Goal: Task Accomplishment & Management: Use online tool/utility

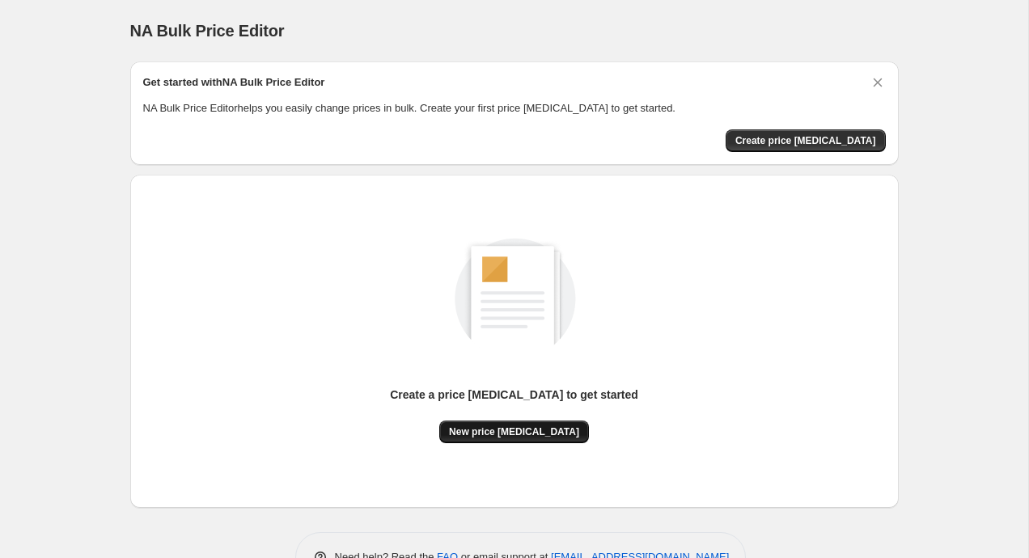
click at [515, 435] on span "New price [MEDICAL_DATA]" at bounding box center [514, 432] width 130 height 13
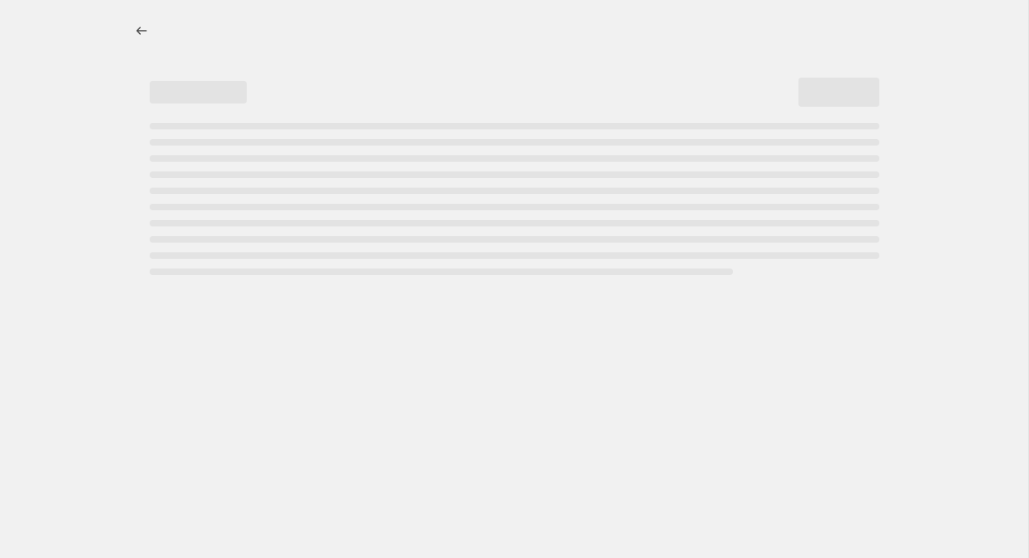
select select "percentage"
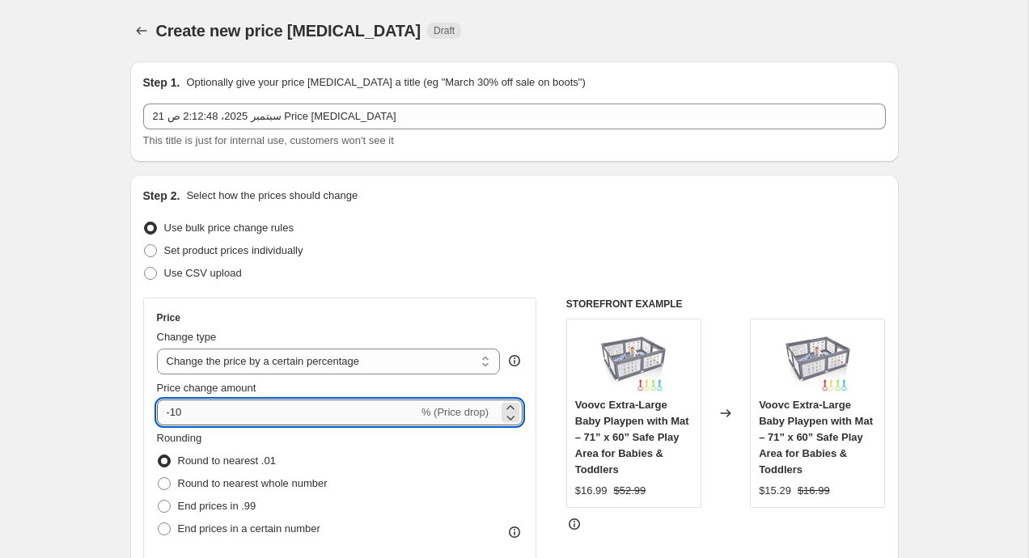
click at [285, 401] on input "-10" at bounding box center [287, 413] width 261 height 26
type input "10"
click at [220, 414] on input "Price change amount" at bounding box center [317, 413] width 320 height 26
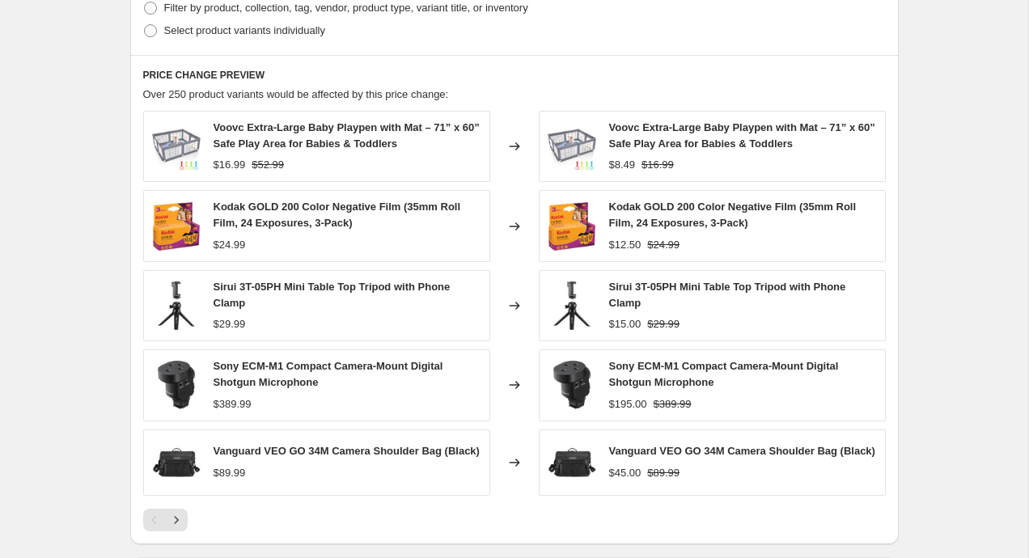
scroll to position [868, 0]
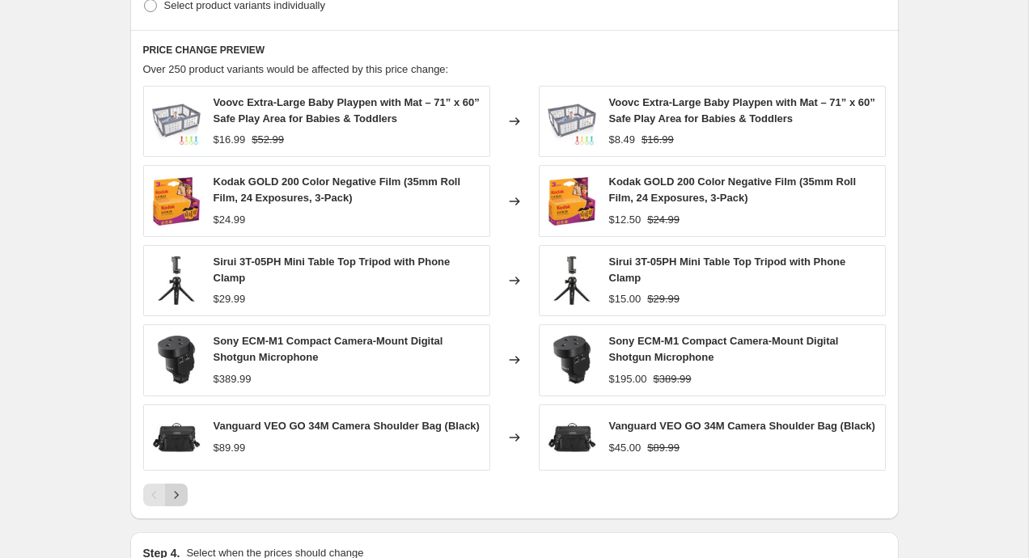
click at [180, 494] on icon "Next" at bounding box center [176, 495] width 16 height 16
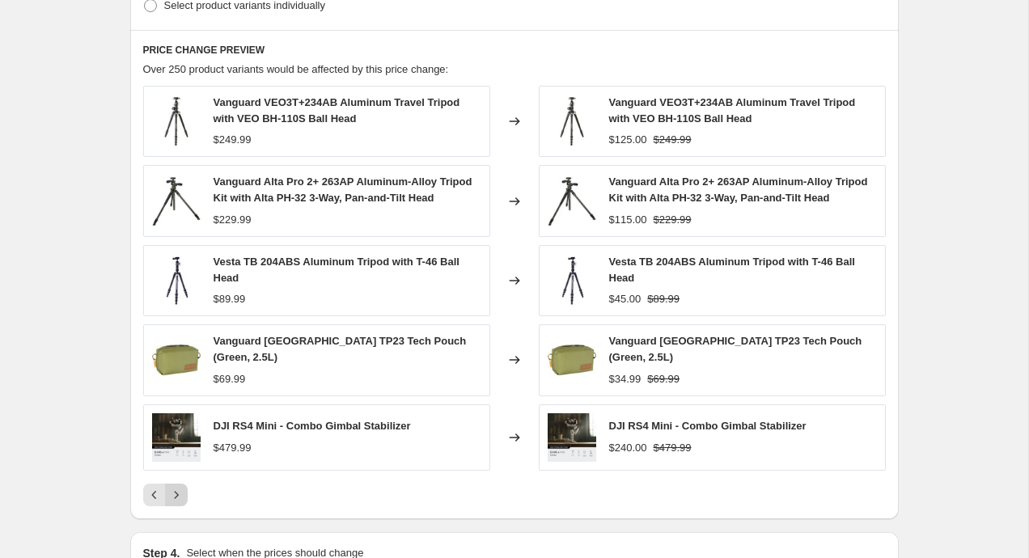
click at [183, 503] on icon "Next" at bounding box center [176, 495] width 16 height 16
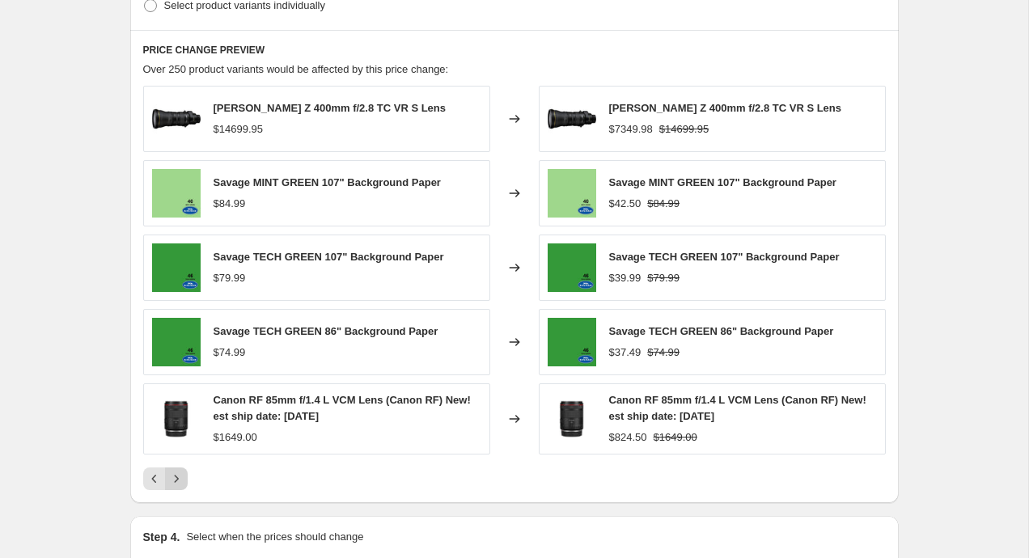
click at [179, 484] on icon "Next" at bounding box center [176, 479] width 16 height 16
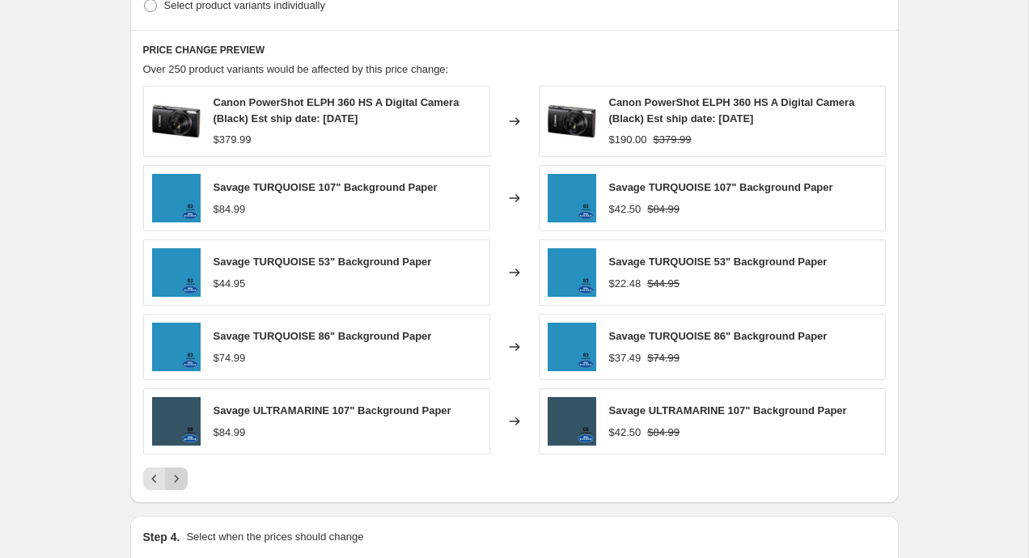
click at [179, 484] on icon "Next" at bounding box center [176, 479] width 16 height 16
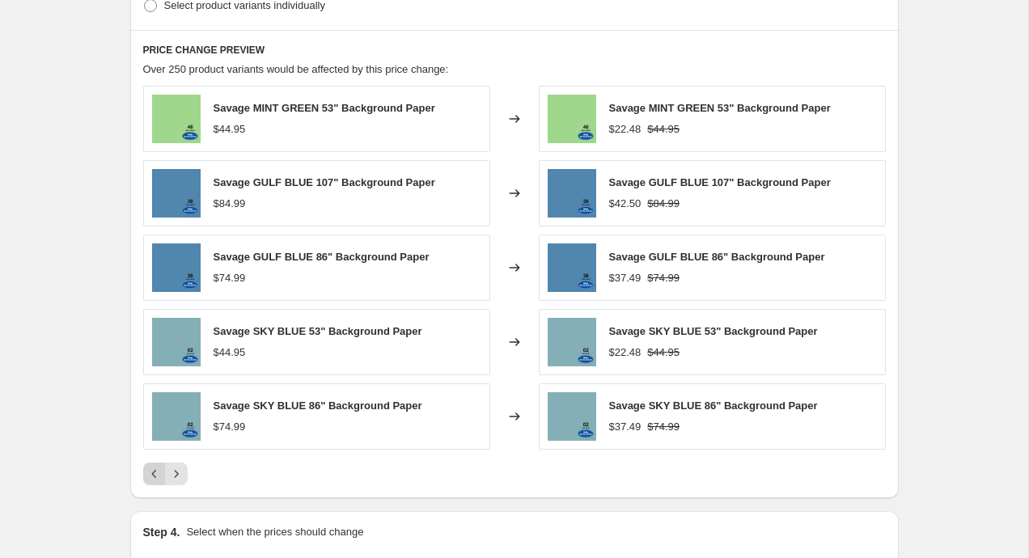
click at [147, 472] on icon "Previous" at bounding box center [154, 474] width 16 height 16
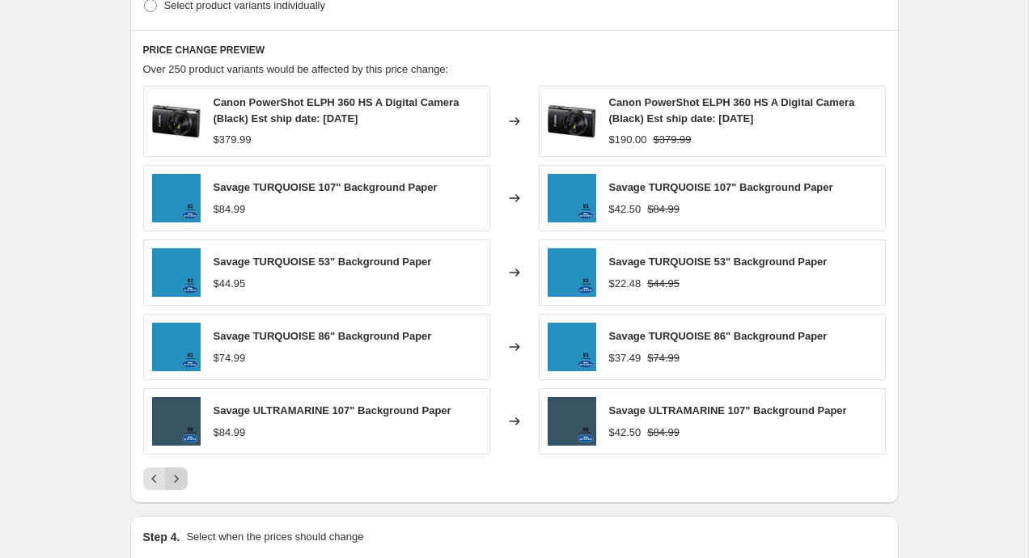
click at [174, 475] on icon "Next" at bounding box center [176, 479] width 16 height 16
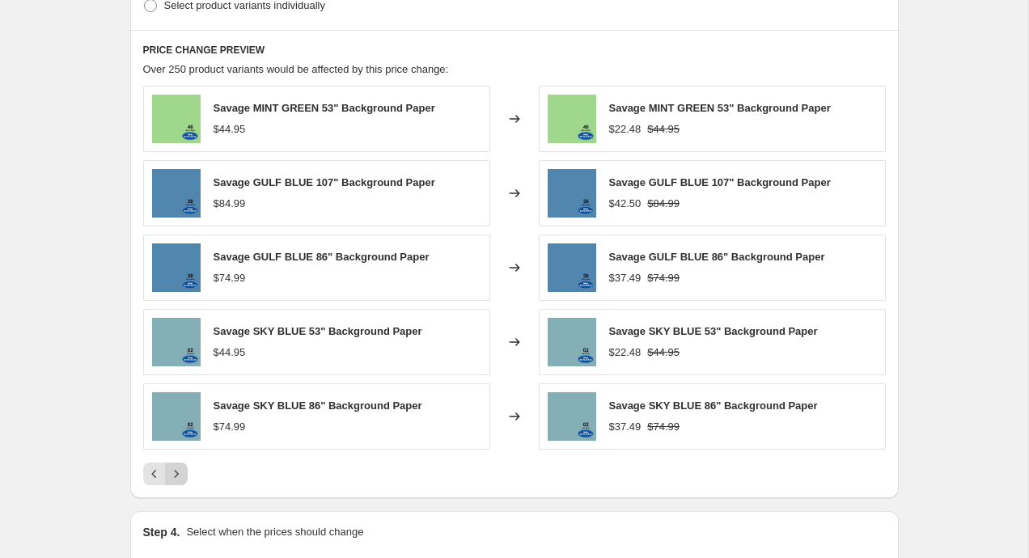
click at [179, 481] on icon "Next" at bounding box center [176, 474] width 16 height 16
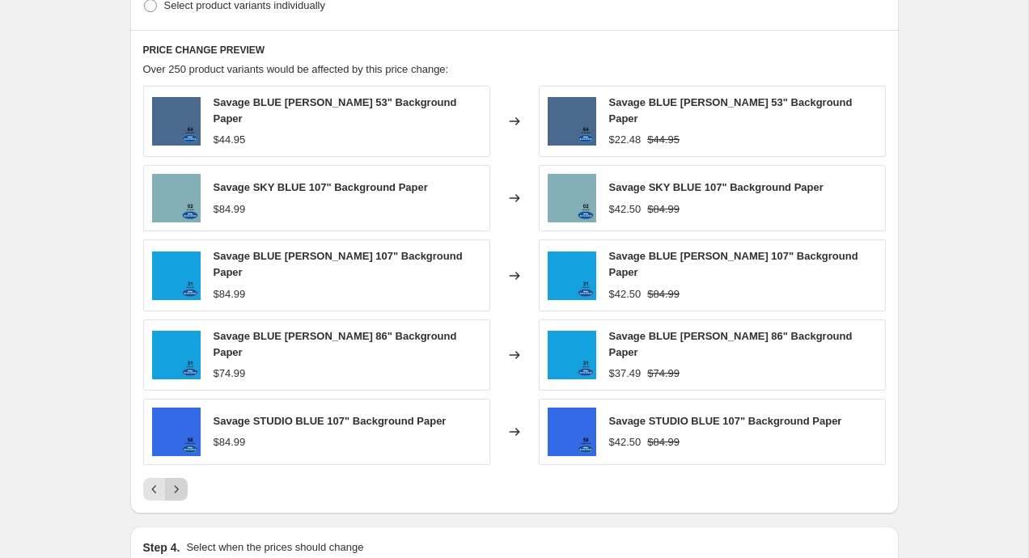
click at [180, 481] on icon "Next" at bounding box center [176, 489] width 16 height 16
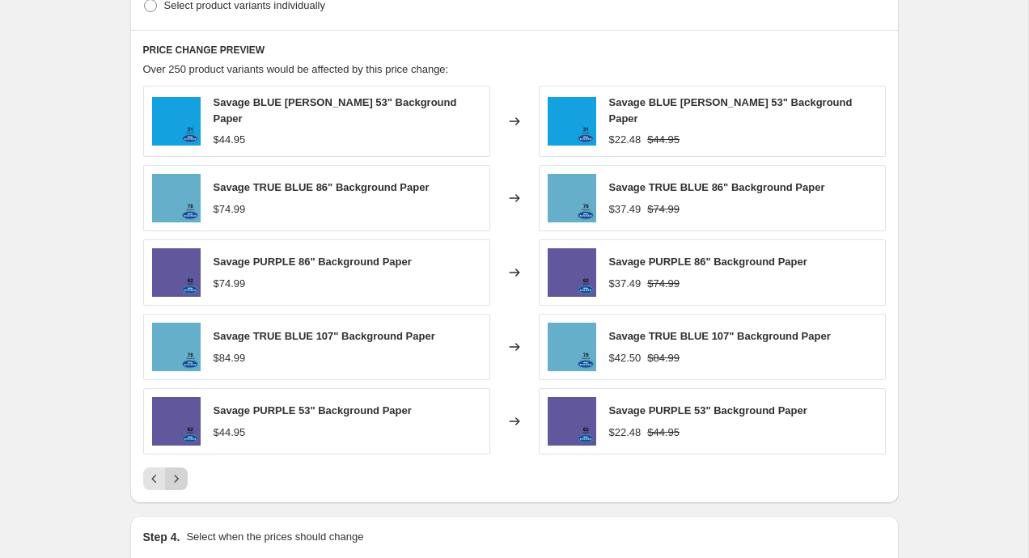
click at [180, 481] on icon "Next" at bounding box center [176, 479] width 16 height 16
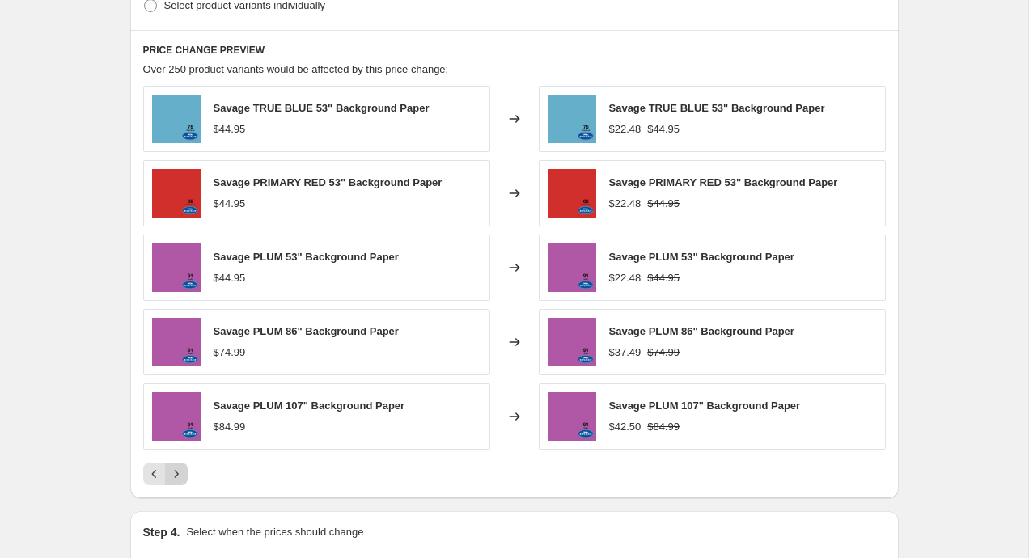
click at [180, 481] on icon "Next" at bounding box center [176, 474] width 16 height 16
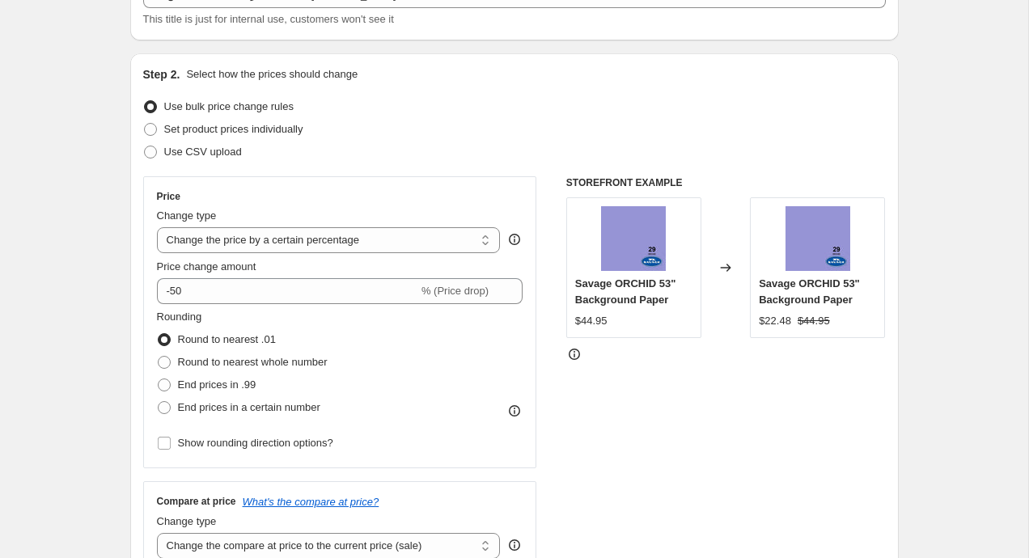
scroll to position [100, 0]
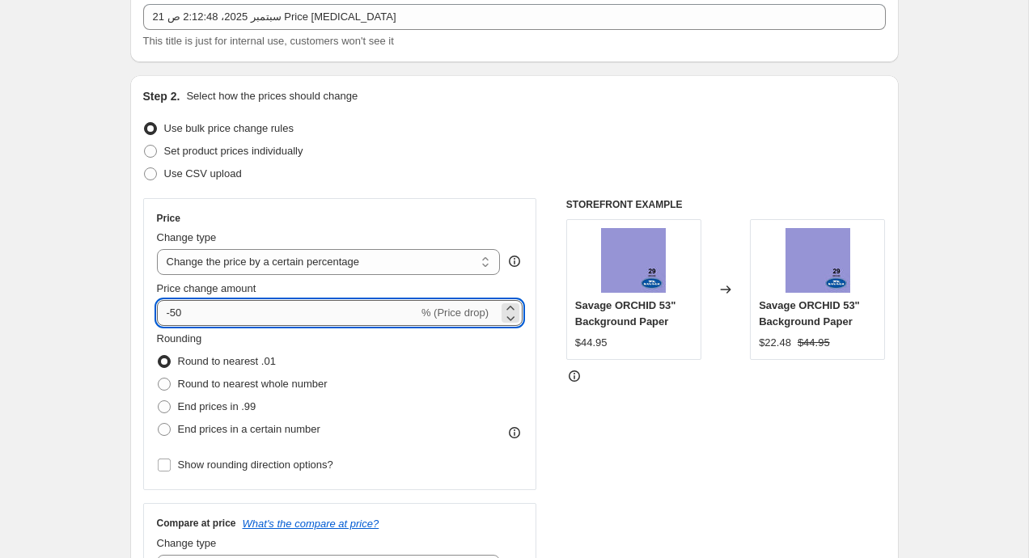
click at [205, 312] on input "-50" at bounding box center [287, 313] width 261 height 26
type input "-5"
type input "-60"
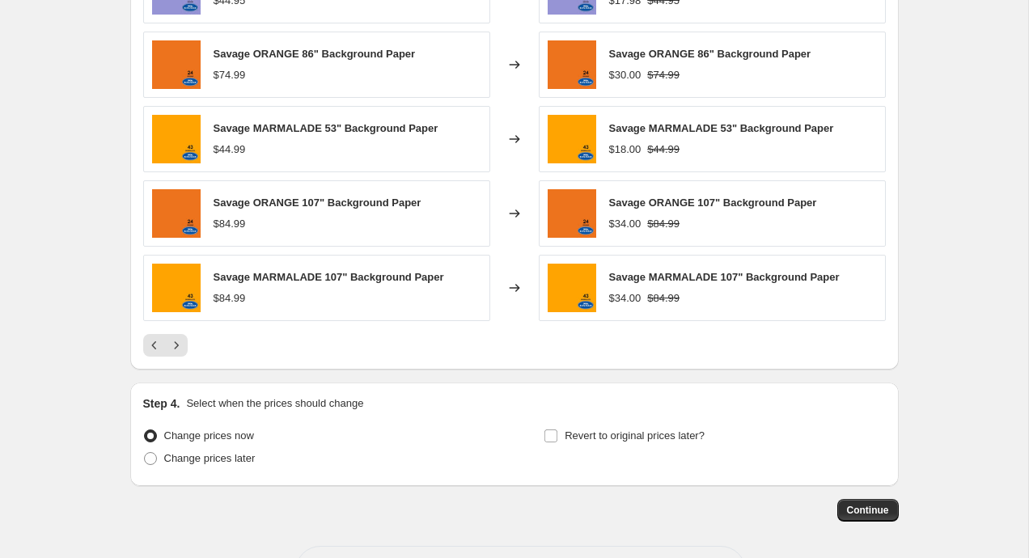
scroll to position [1059, 0]
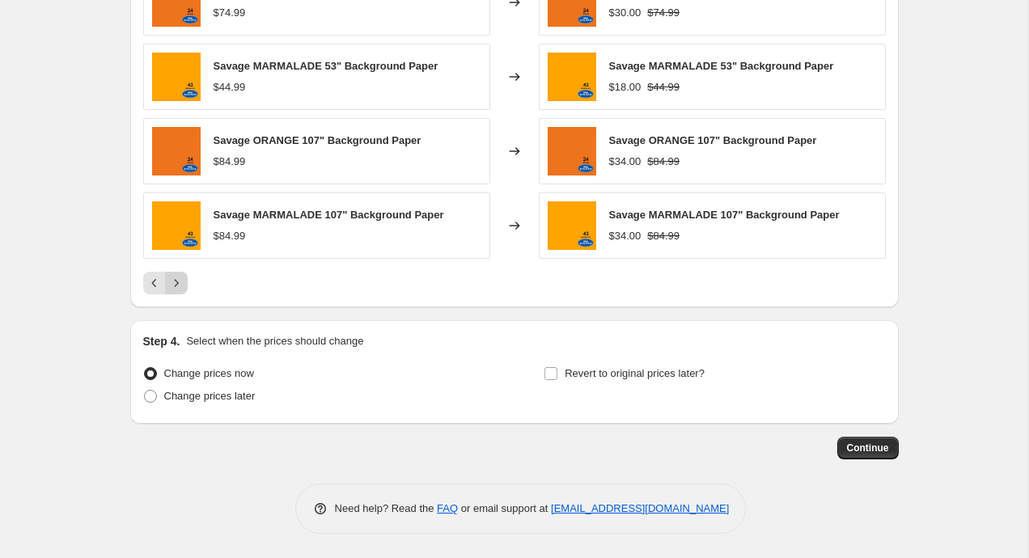
click at [176, 290] on button "Next" at bounding box center [176, 283] width 23 height 23
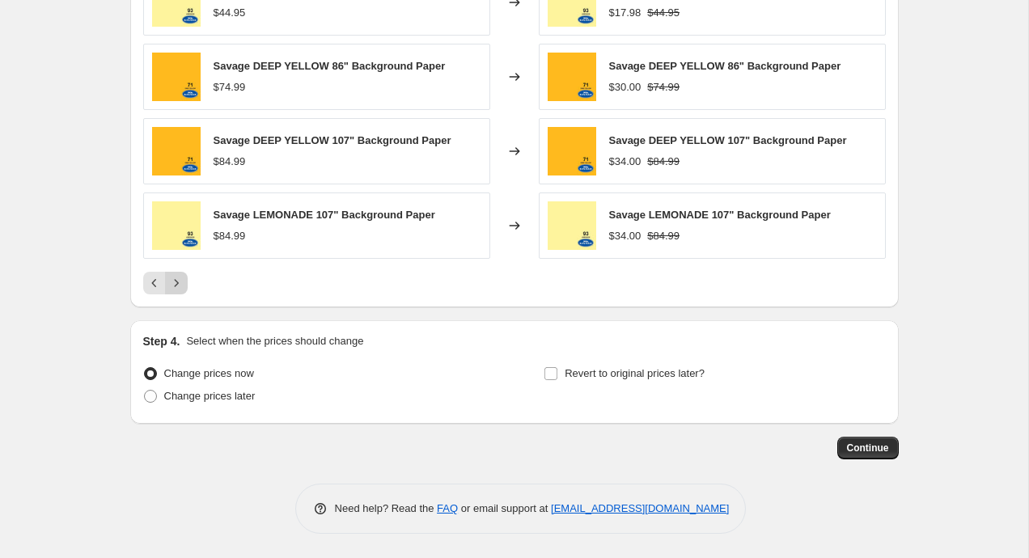
click at [176, 287] on icon "Next" at bounding box center [176, 283] width 16 height 16
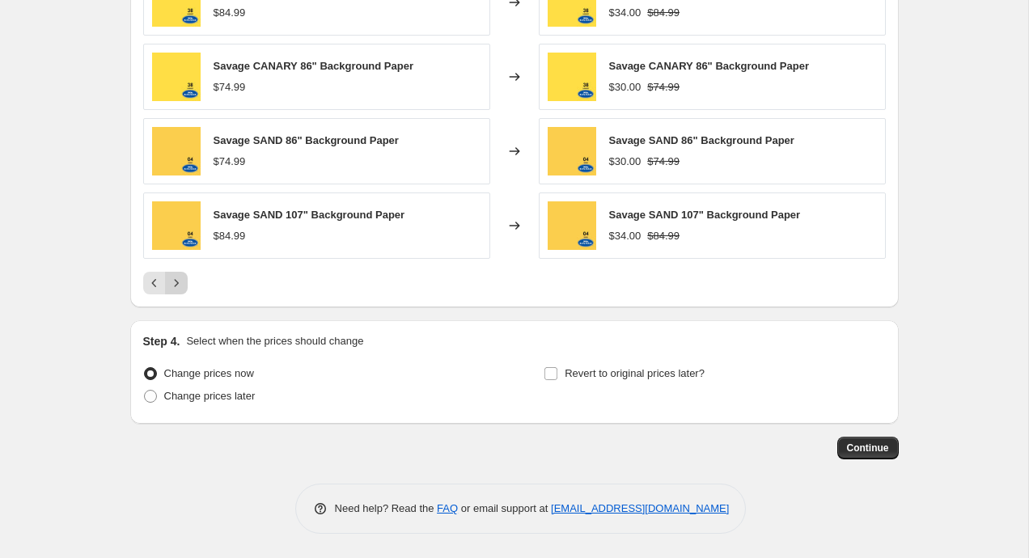
click at [176, 287] on icon "Next" at bounding box center [176, 283] width 16 height 16
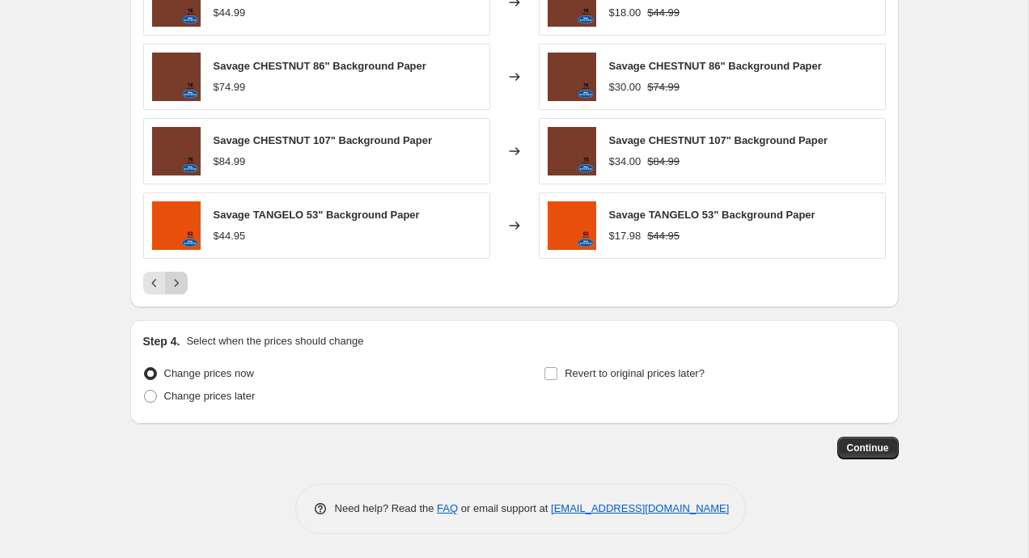
click at [176, 287] on icon "Next" at bounding box center [176, 283] width 16 height 16
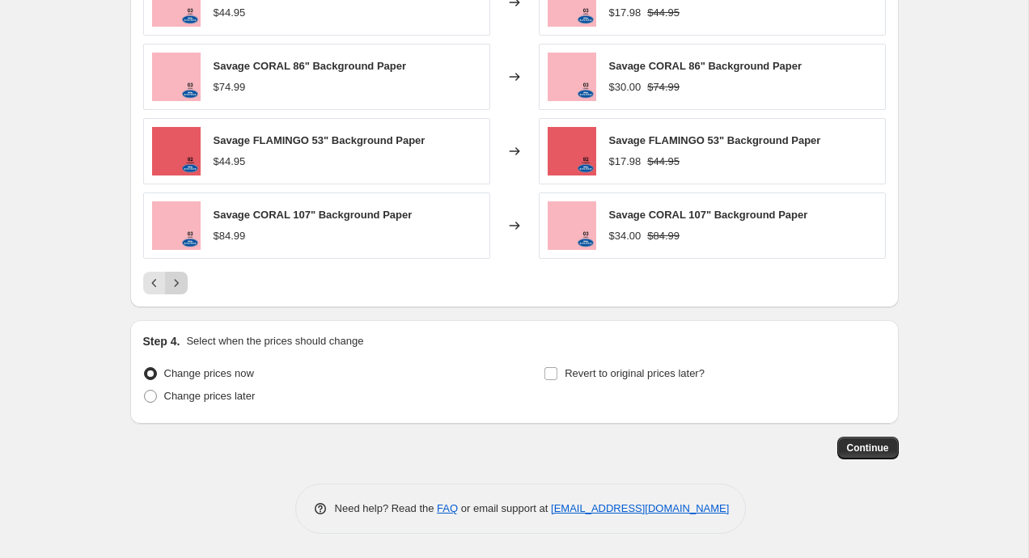
click at [176, 287] on icon "Next" at bounding box center [176, 283] width 16 height 16
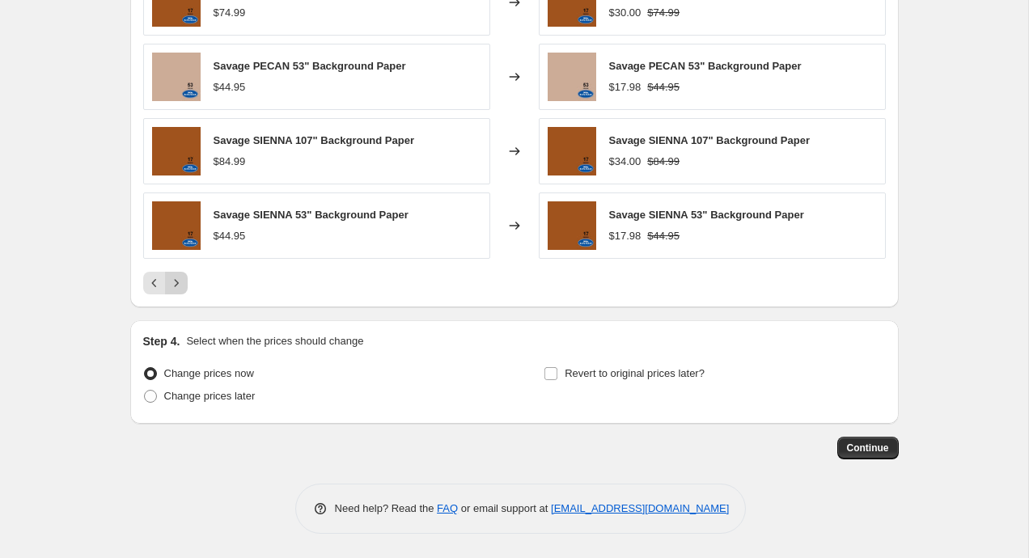
click at [176, 287] on icon "Next" at bounding box center [176, 283] width 16 height 16
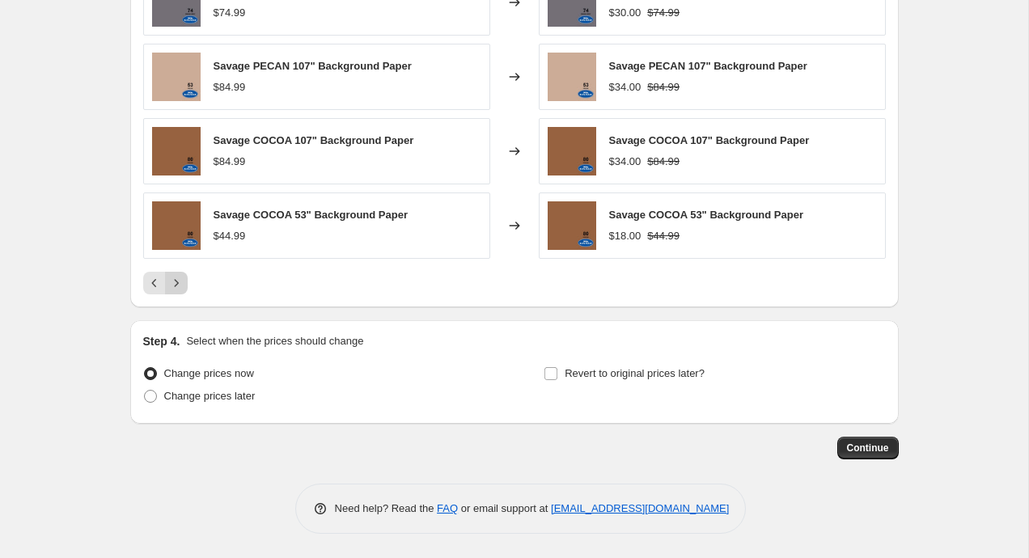
click at [176, 287] on icon "Next" at bounding box center [176, 283] width 16 height 16
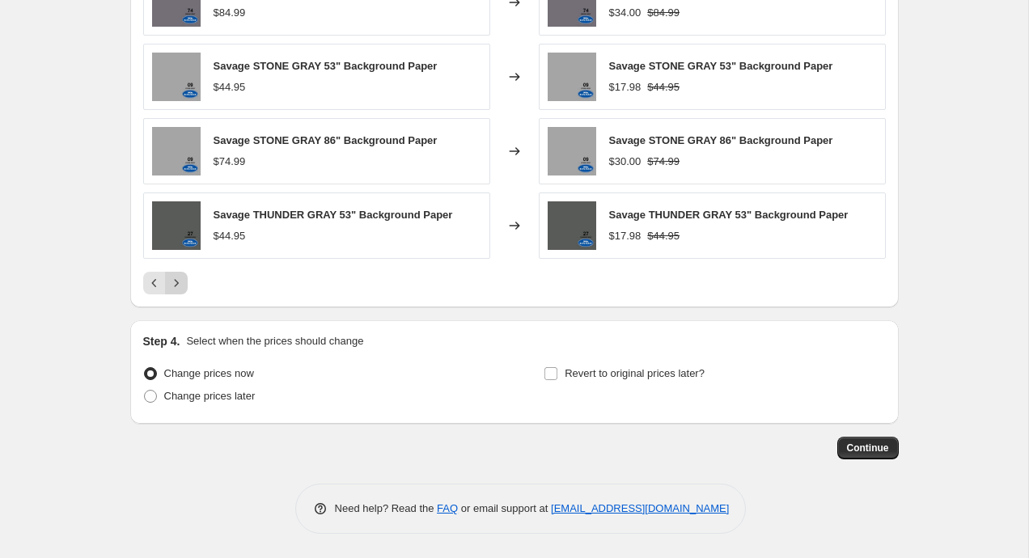
click at [176, 287] on icon "Next" at bounding box center [176, 283] width 16 height 16
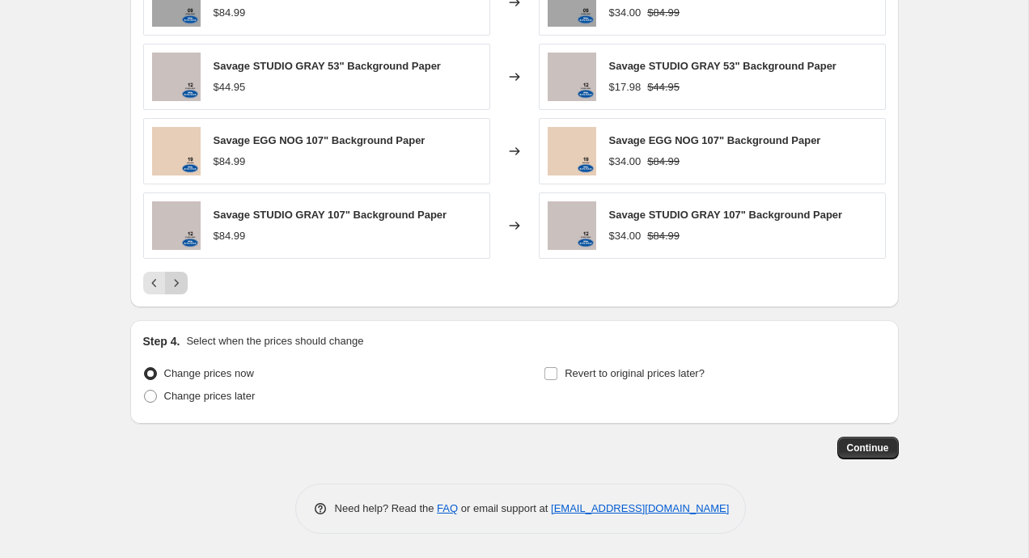
click at [176, 287] on icon "Next" at bounding box center [176, 283] width 16 height 16
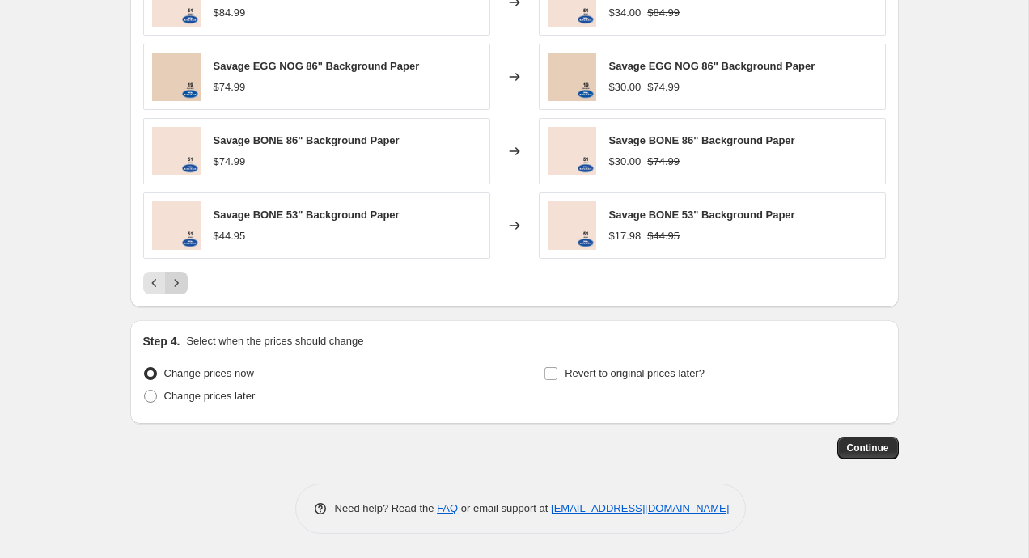
click at [176, 287] on icon "Next" at bounding box center [176, 283] width 16 height 16
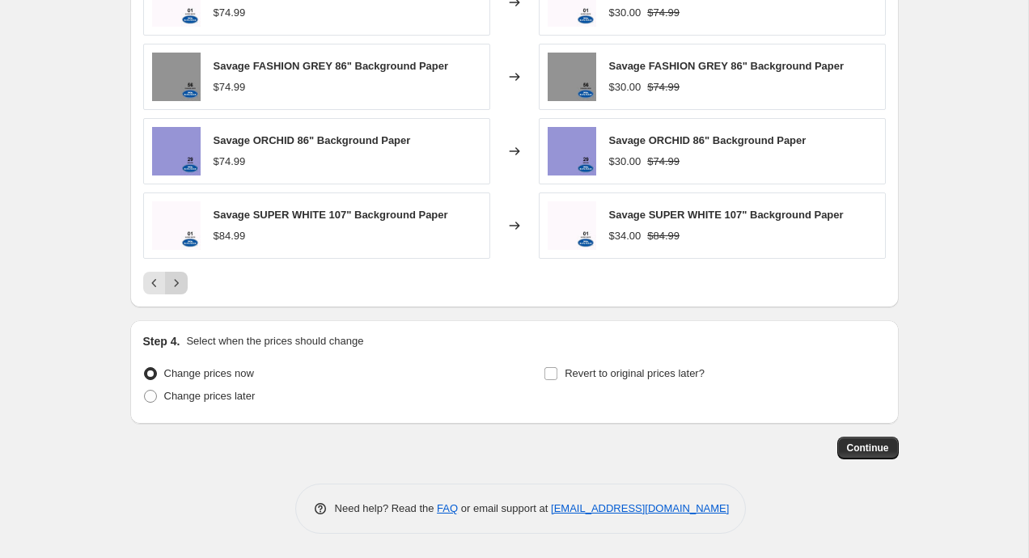
click at [176, 286] on icon "Next" at bounding box center [176, 283] width 16 height 16
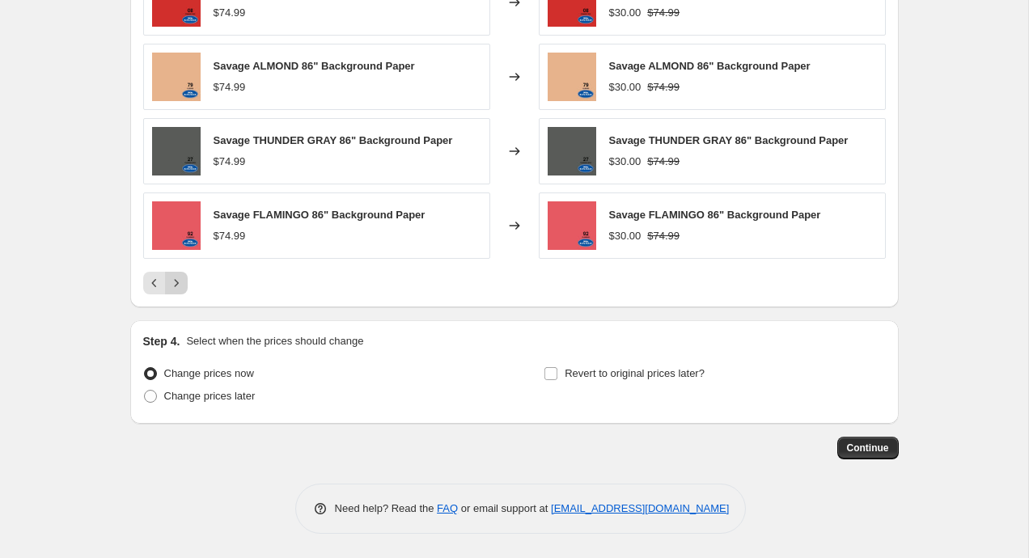
click at [176, 286] on icon "Next" at bounding box center [176, 283] width 16 height 16
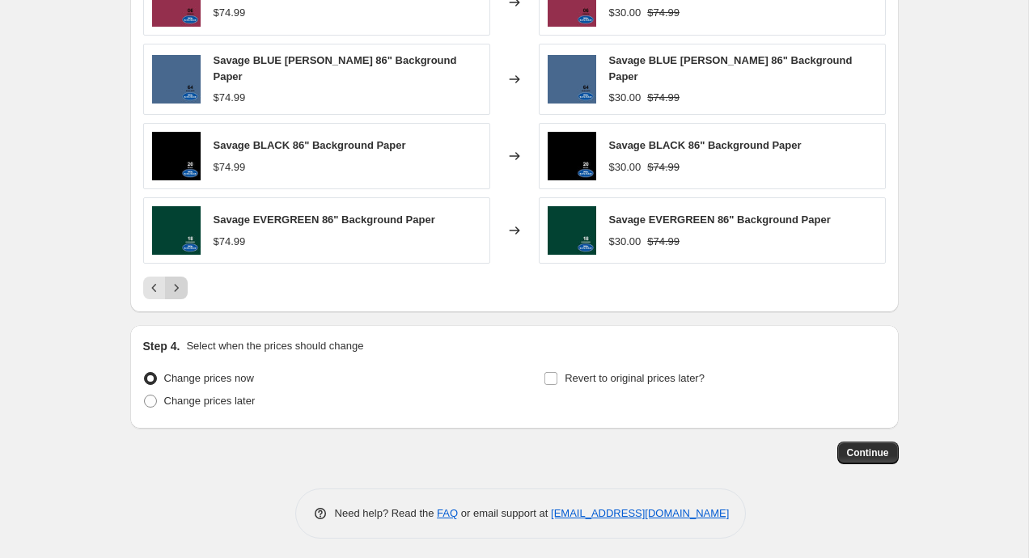
click at [176, 286] on icon "Next" at bounding box center [176, 288] width 16 height 16
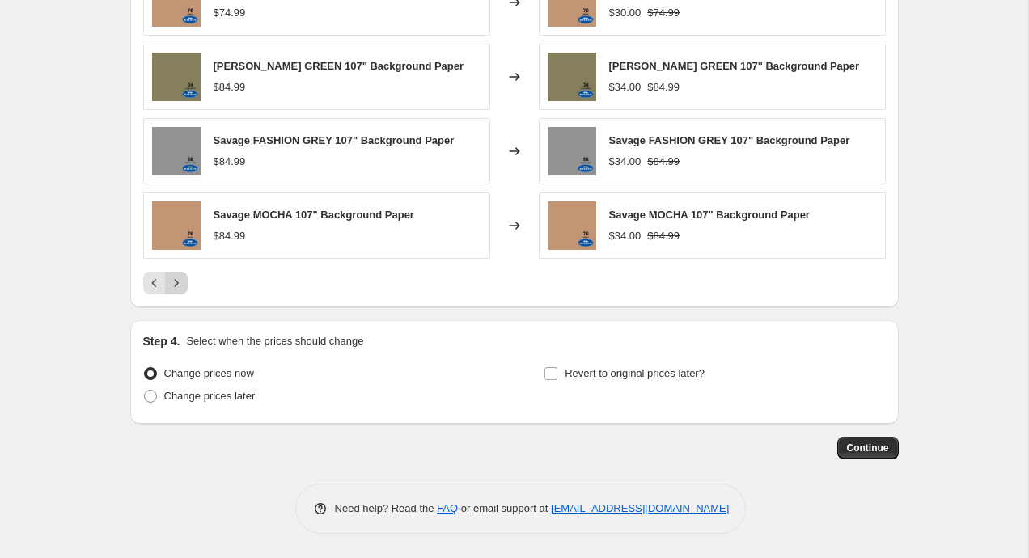
click at [176, 286] on icon "Next" at bounding box center [176, 283] width 16 height 16
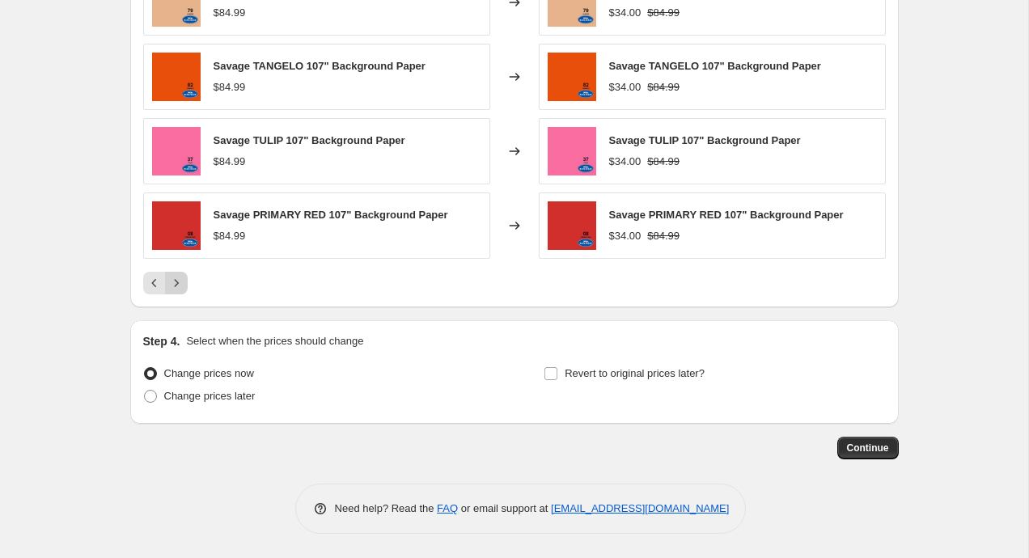
click at [176, 286] on icon "Next" at bounding box center [176, 283] width 16 height 16
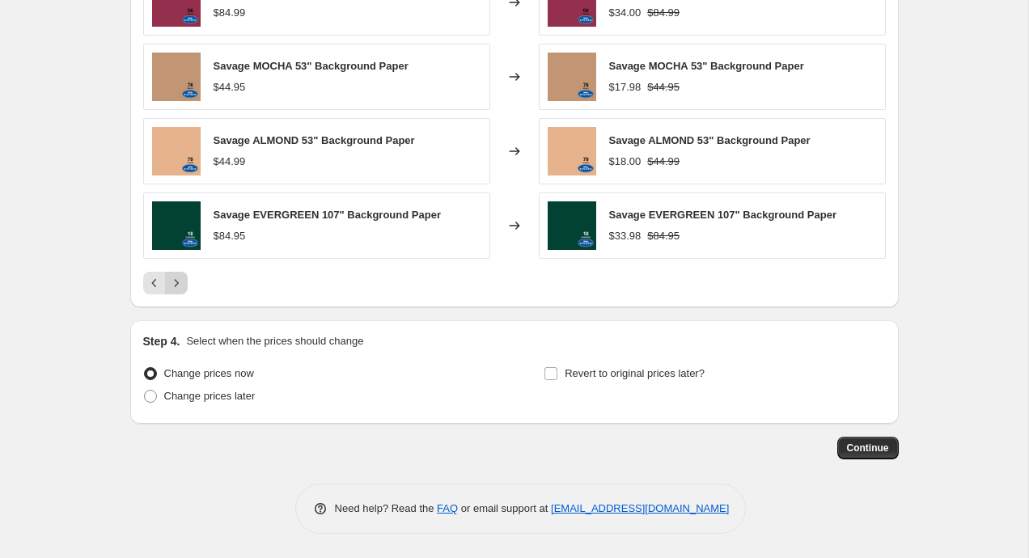
click at [176, 286] on icon "Next" at bounding box center [176, 283] width 16 height 16
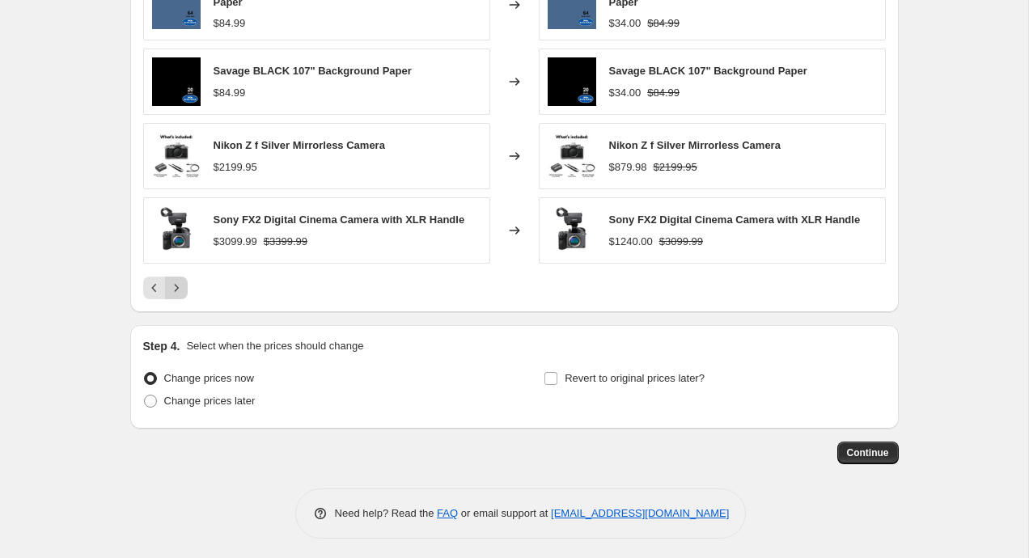
click at [177, 286] on icon "Next" at bounding box center [176, 288] width 16 height 16
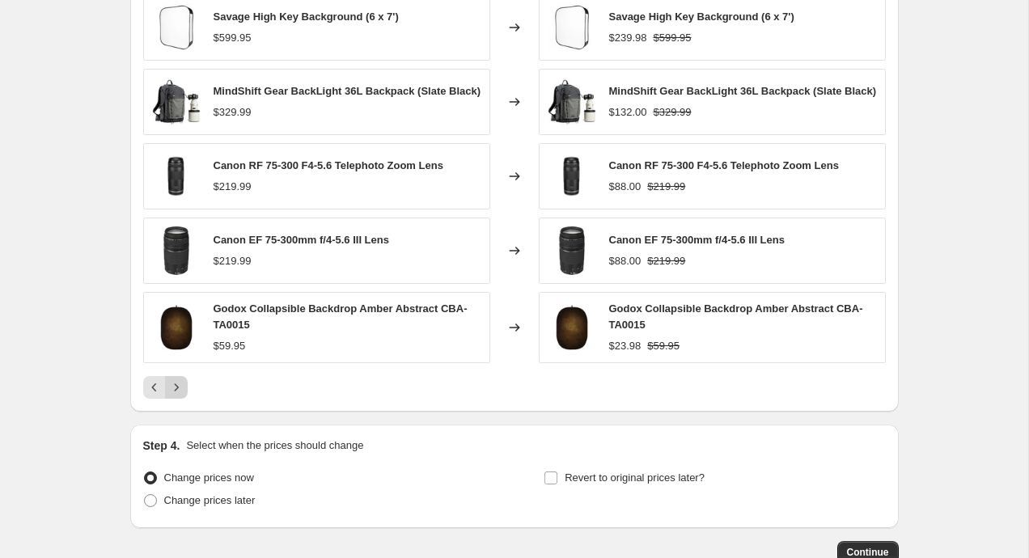
scroll to position [951, 0]
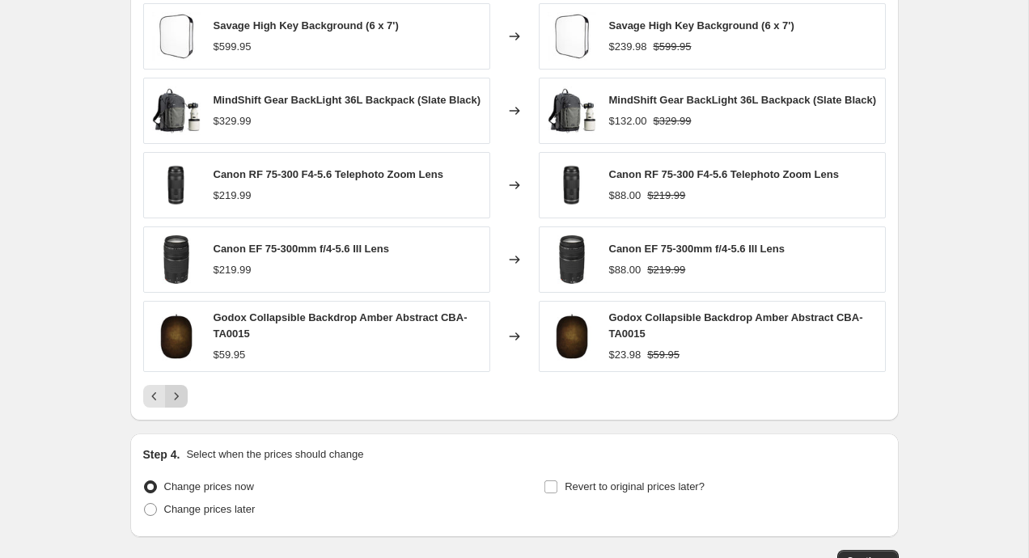
click at [182, 400] on icon "Next" at bounding box center [176, 396] width 16 height 16
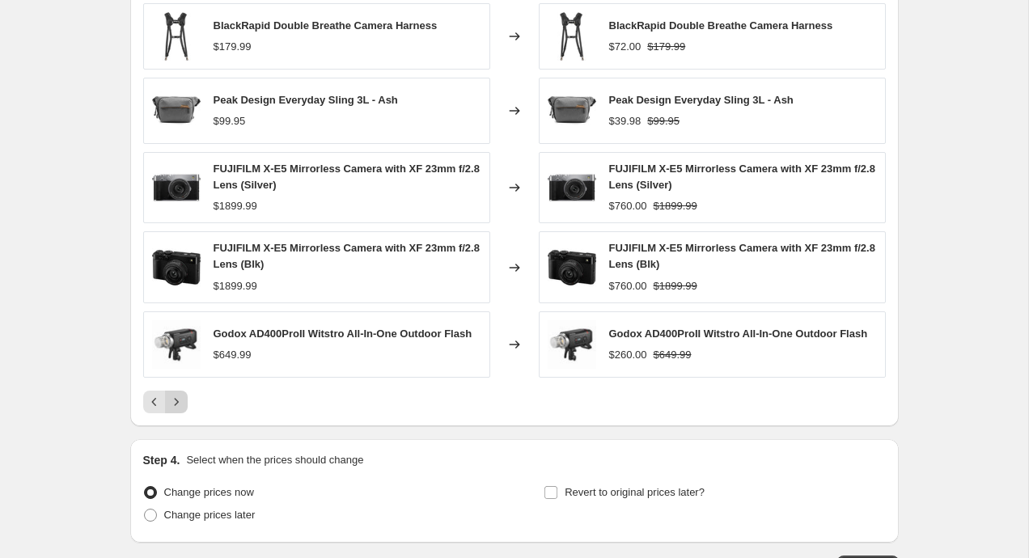
scroll to position [1074, 0]
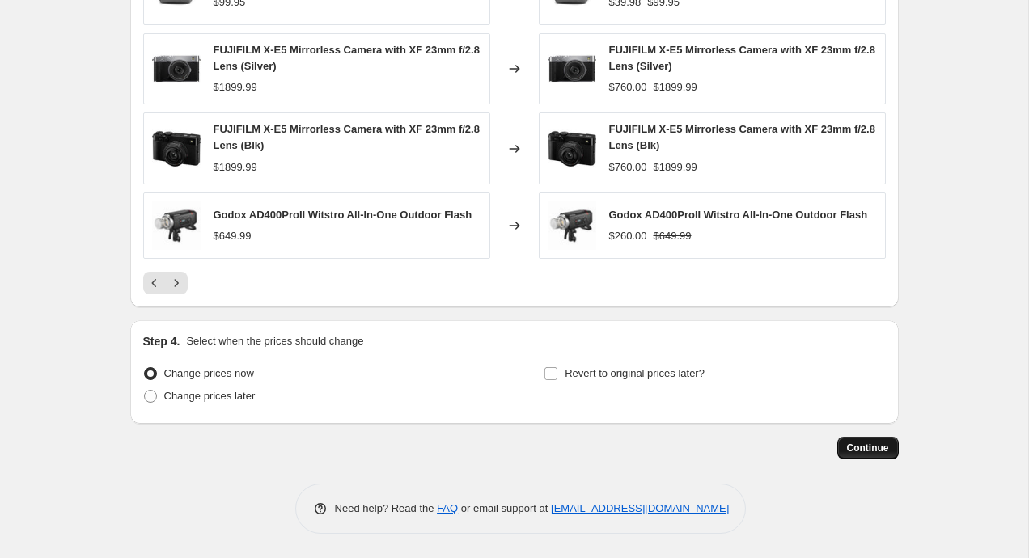
click at [868, 455] on button "Continue" at bounding box center [867, 448] width 61 height 23
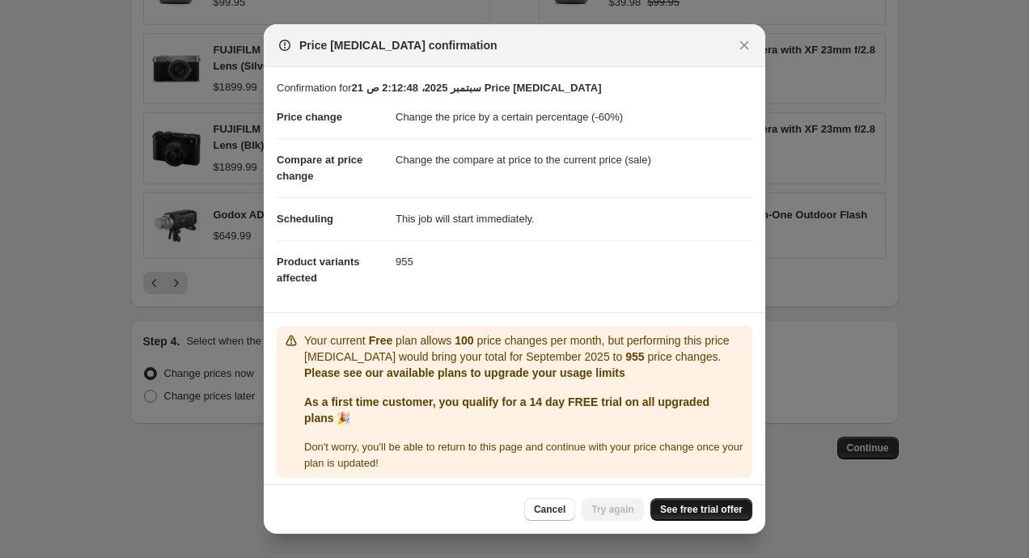
click at [689, 511] on span "See free trial offer" at bounding box center [701, 509] width 83 height 13
click at [608, 513] on span "Try again" at bounding box center [612, 509] width 43 height 13
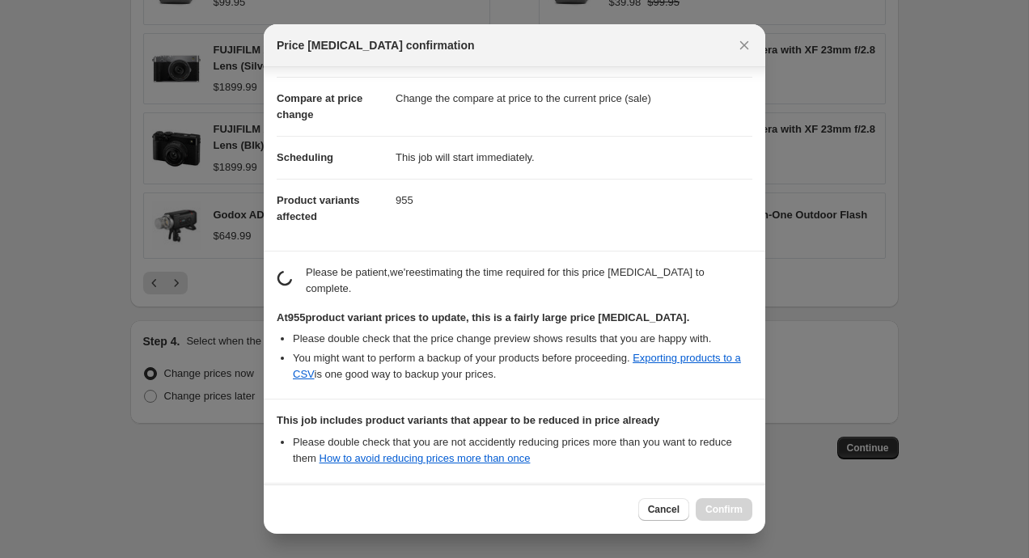
scroll to position [228, 0]
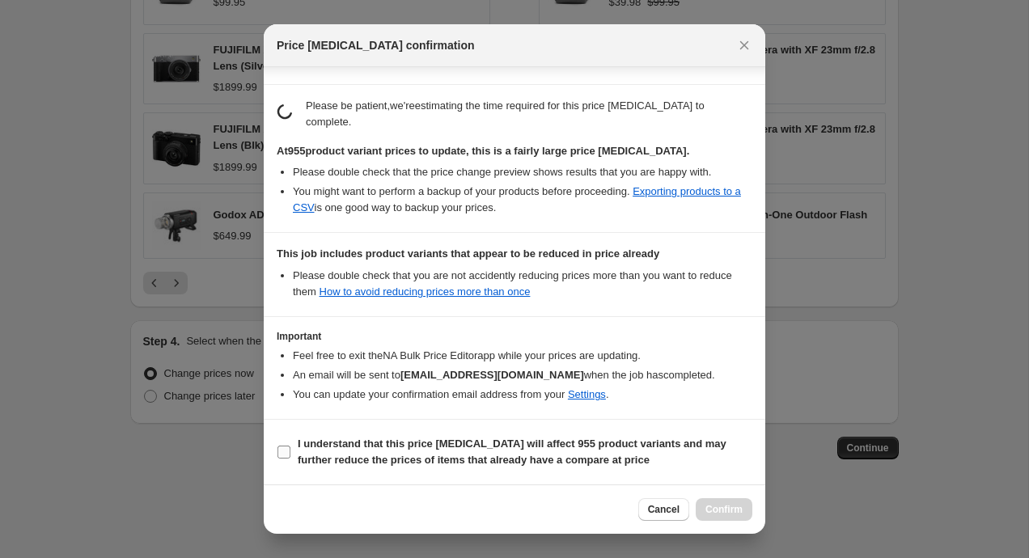
click at [464, 441] on b "I understand that this price [MEDICAL_DATA] will affect 955 product variants an…" at bounding box center [512, 452] width 429 height 28
click at [290, 446] on input "I understand that this price [MEDICAL_DATA] will affect 955 product variants an…" at bounding box center [284, 452] width 13 height 13
checkbox input "true"
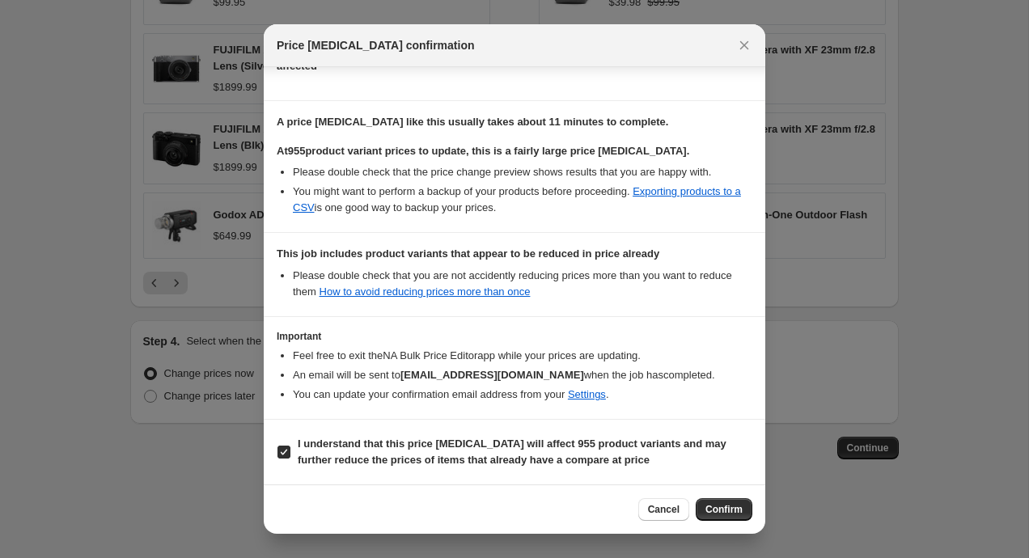
scroll to position [212, 0]
click at [718, 511] on span "Confirm" at bounding box center [723, 509] width 37 height 13
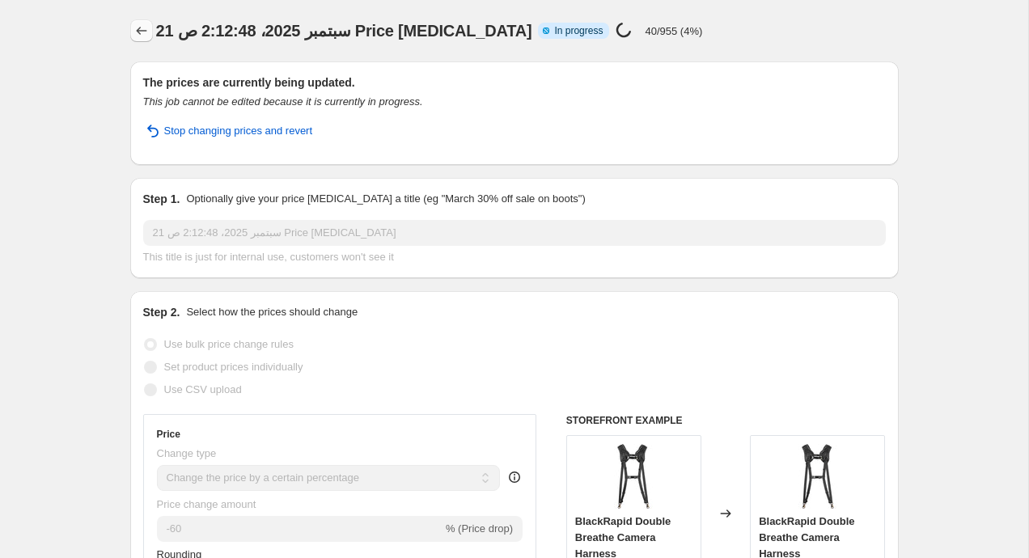
click at [130, 27] on button "Price change jobs" at bounding box center [141, 30] width 23 height 23
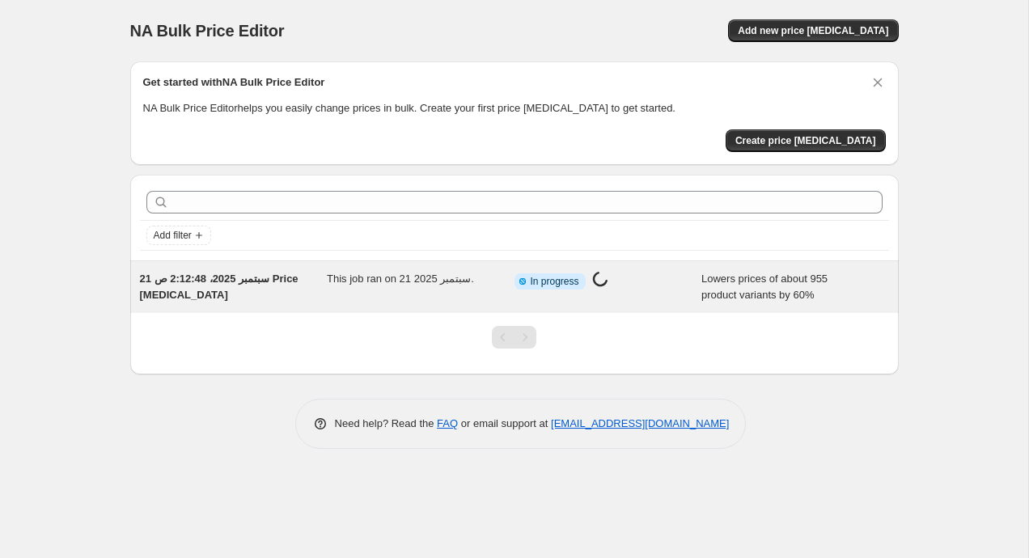
click at [311, 275] on div "21 سبتمبر 2025، 2:12:48 ص Price [MEDICAL_DATA]" at bounding box center [234, 287] width 188 height 32
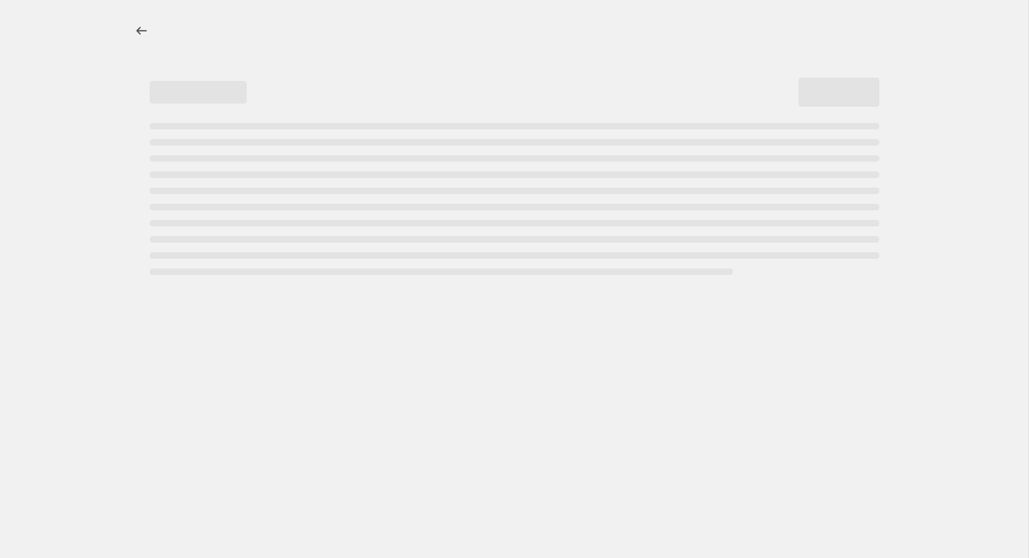
select select "percentage"
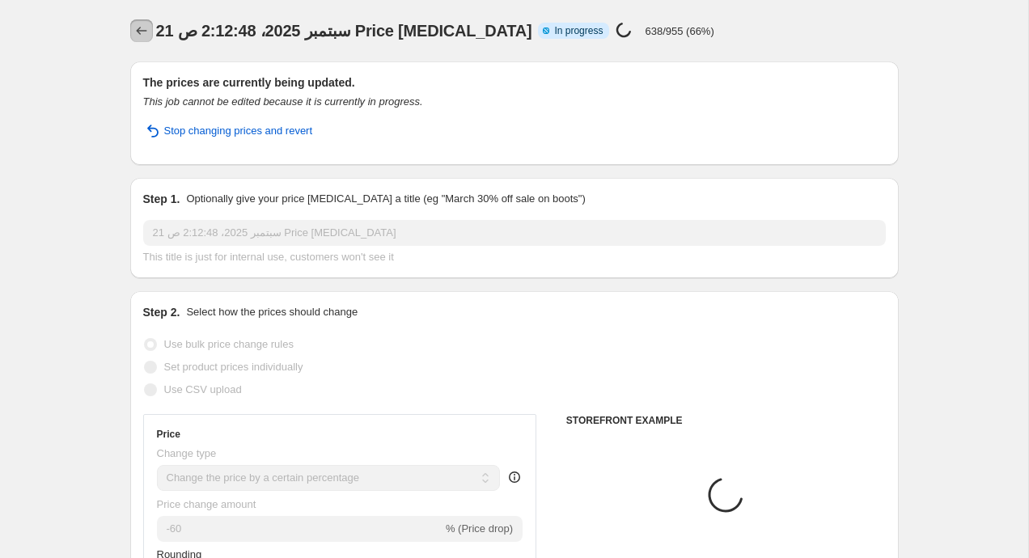
click at [137, 35] on icon "Price change jobs" at bounding box center [141, 31] width 16 height 16
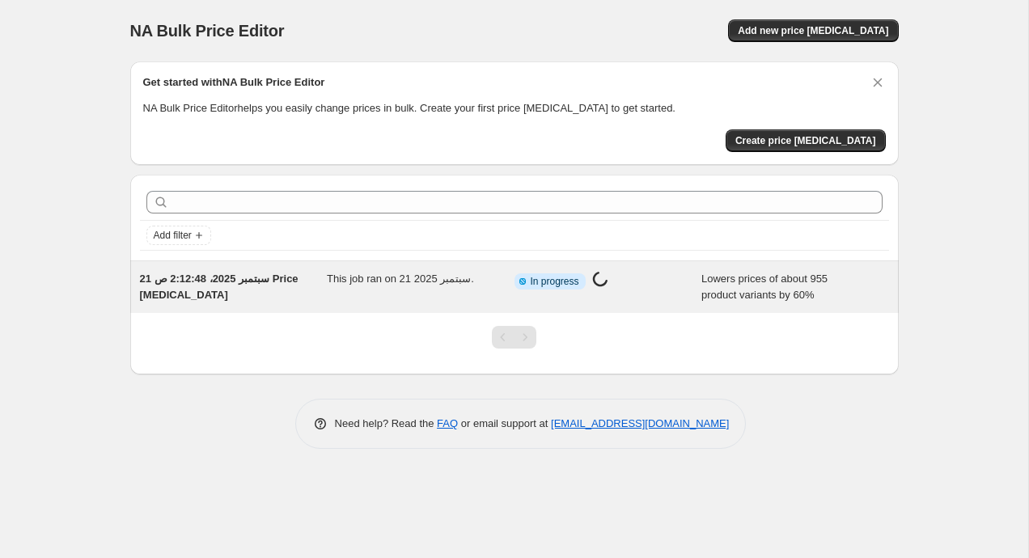
click at [378, 295] on div "This job ran on 21 سبتمبر 2025." at bounding box center [421, 287] width 188 height 32
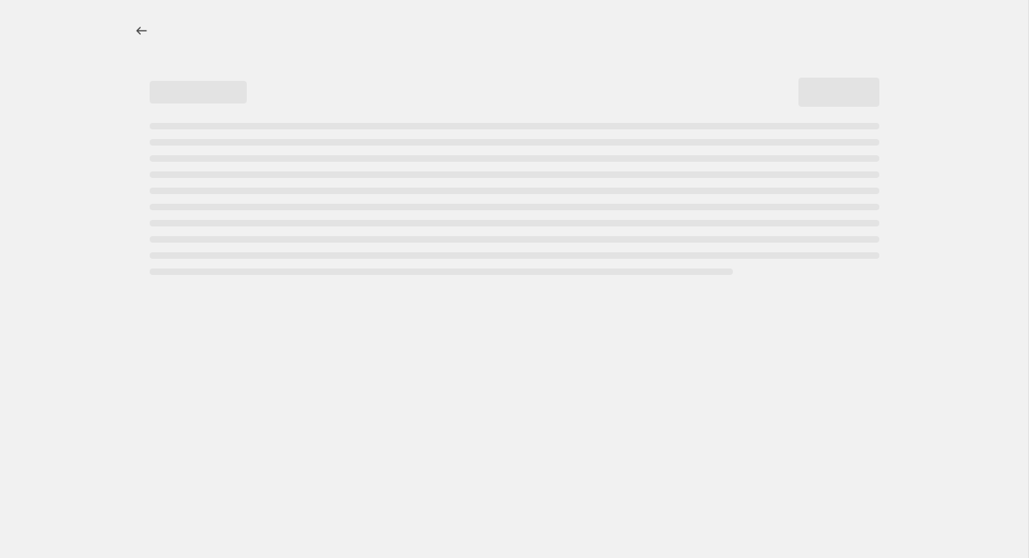
select select "percentage"
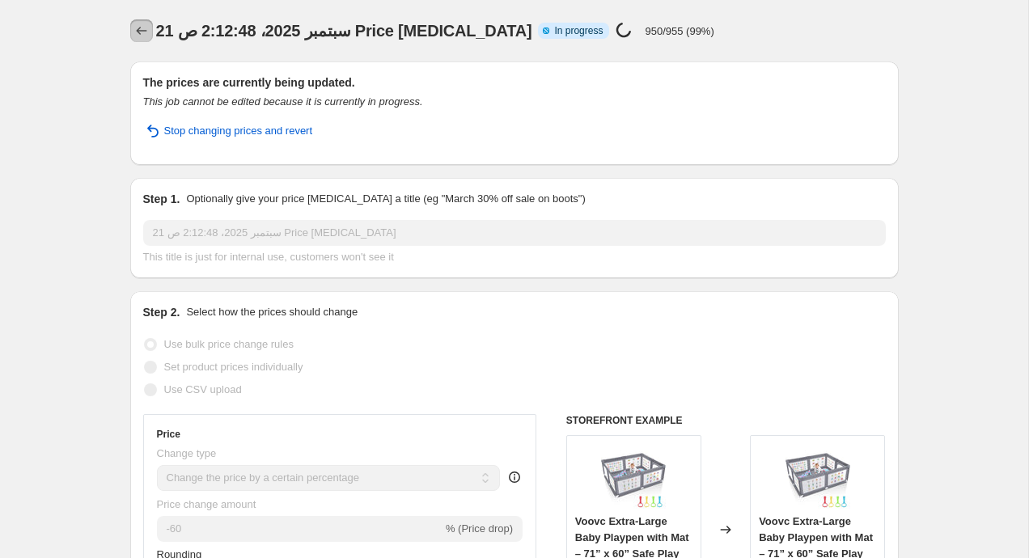
click at [143, 28] on icon "Price change jobs" at bounding box center [141, 31] width 16 height 16
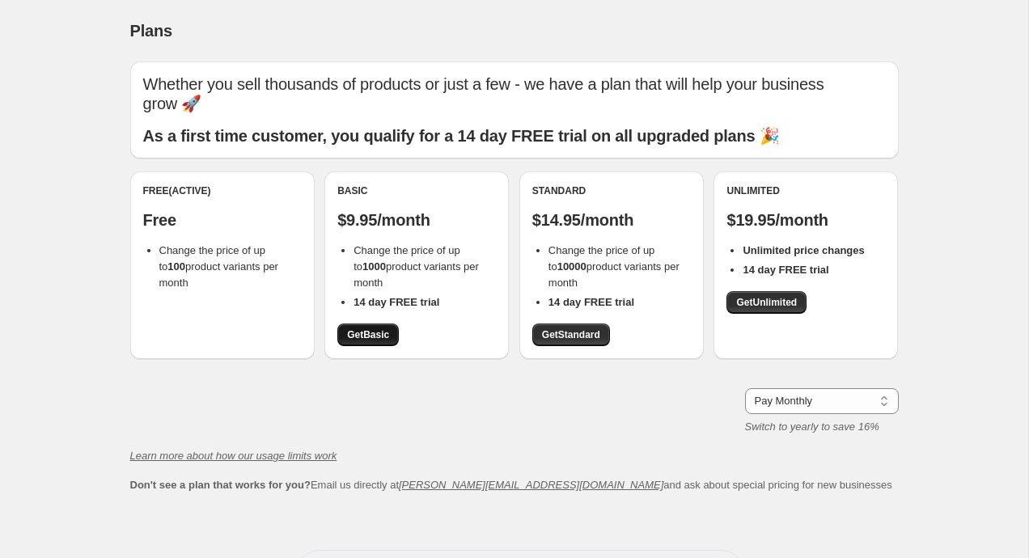
click at [375, 328] on span "Get Basic" at bounding box center [368, 334] width 42 height 13
